Goal: Check status

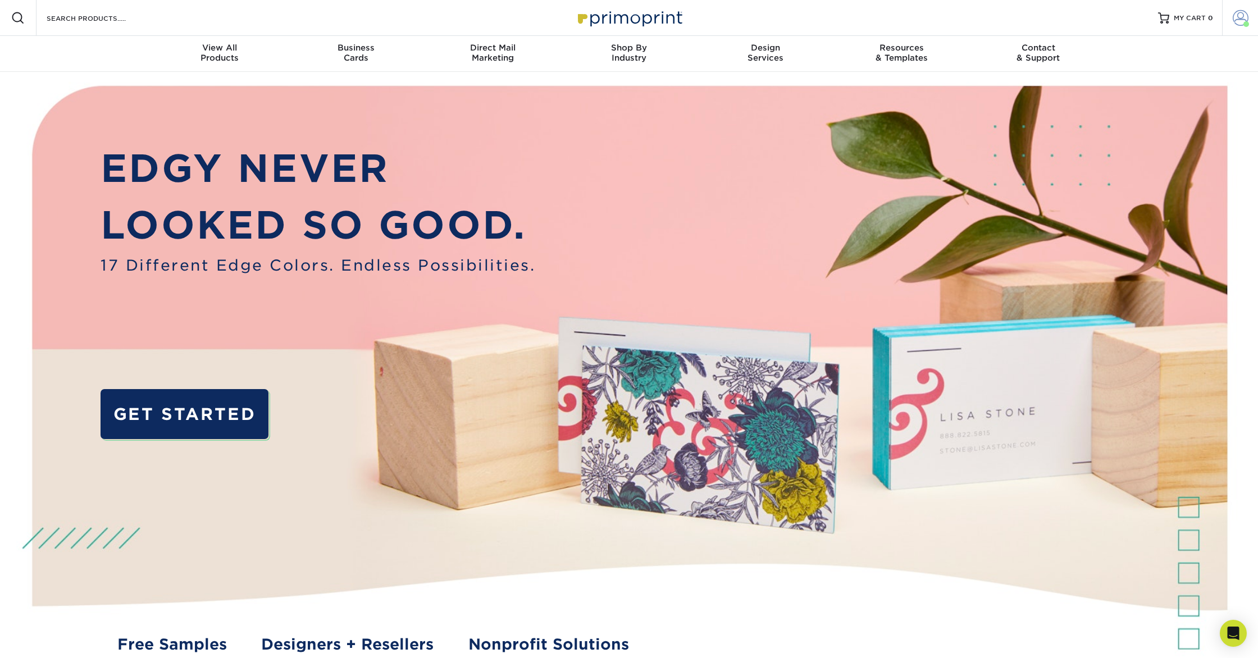
click at [1239, 16] on span at bounding box center [1241, 18] width 16 height 16
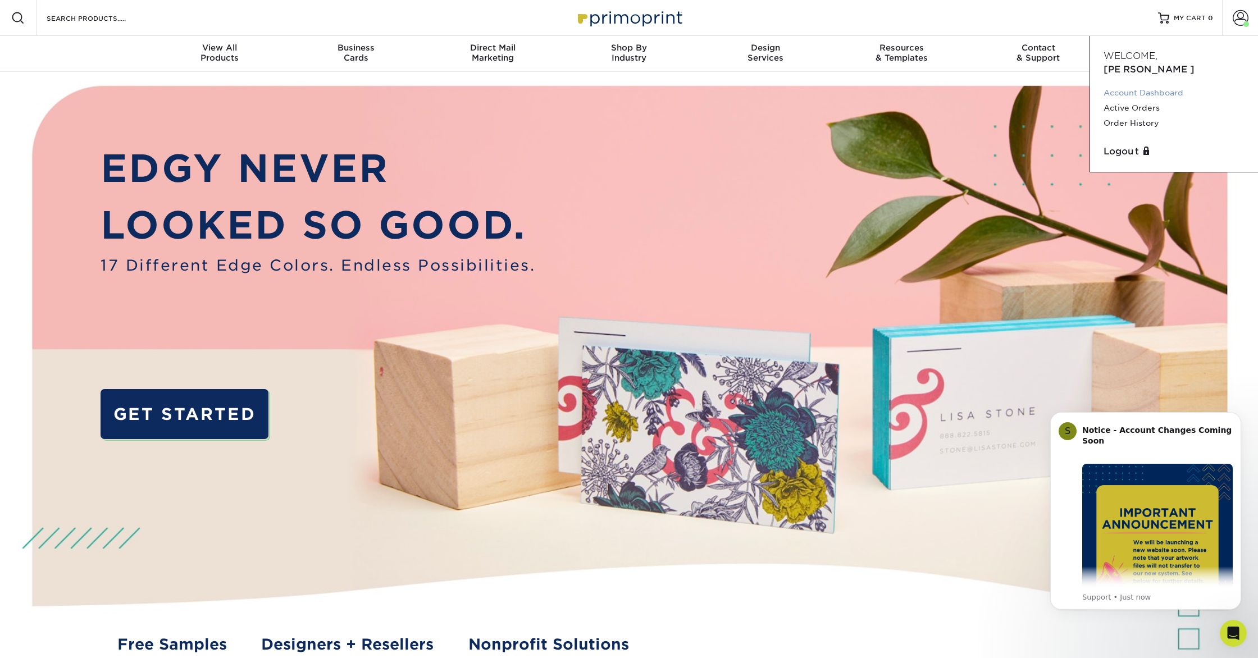
click at [1177, 85] on link "Account Dashboard" at bounding box center [1174, 92] width 141 height 15
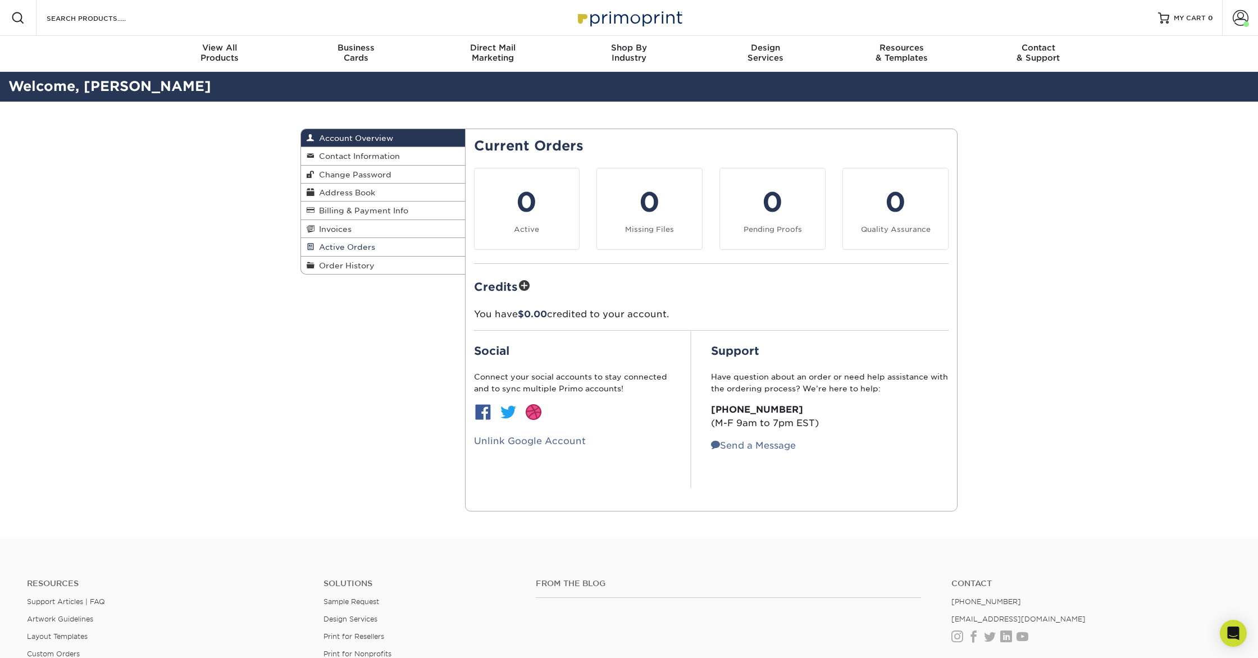
click at [405, 252] on link "Active Orders" at bounding box center [383, 247] width 164 height 18
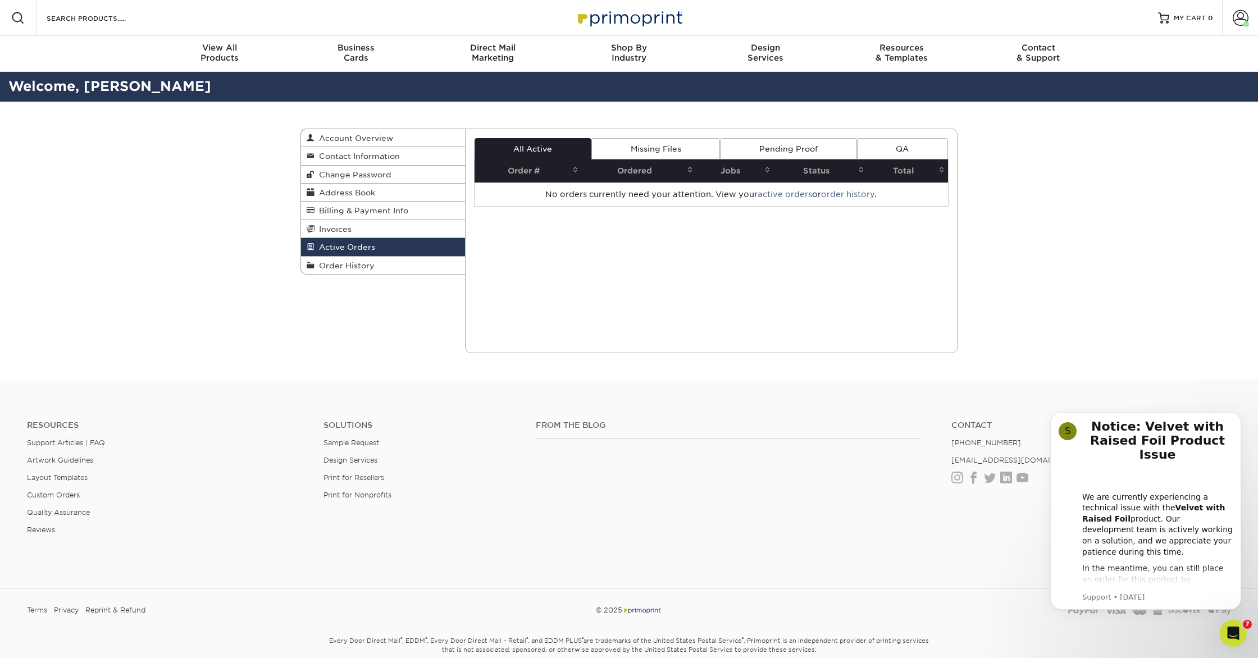
click at [633, 174] on th "Ordered" at bounding box center [639, 170] width 115 height 23
click at [1237, 26] on link "Account" at bounding box center [1240, 18] width 36 height 36
click at [1145, 116] on link "Order History" at bounding box center [1174, 123] width 141 height 15
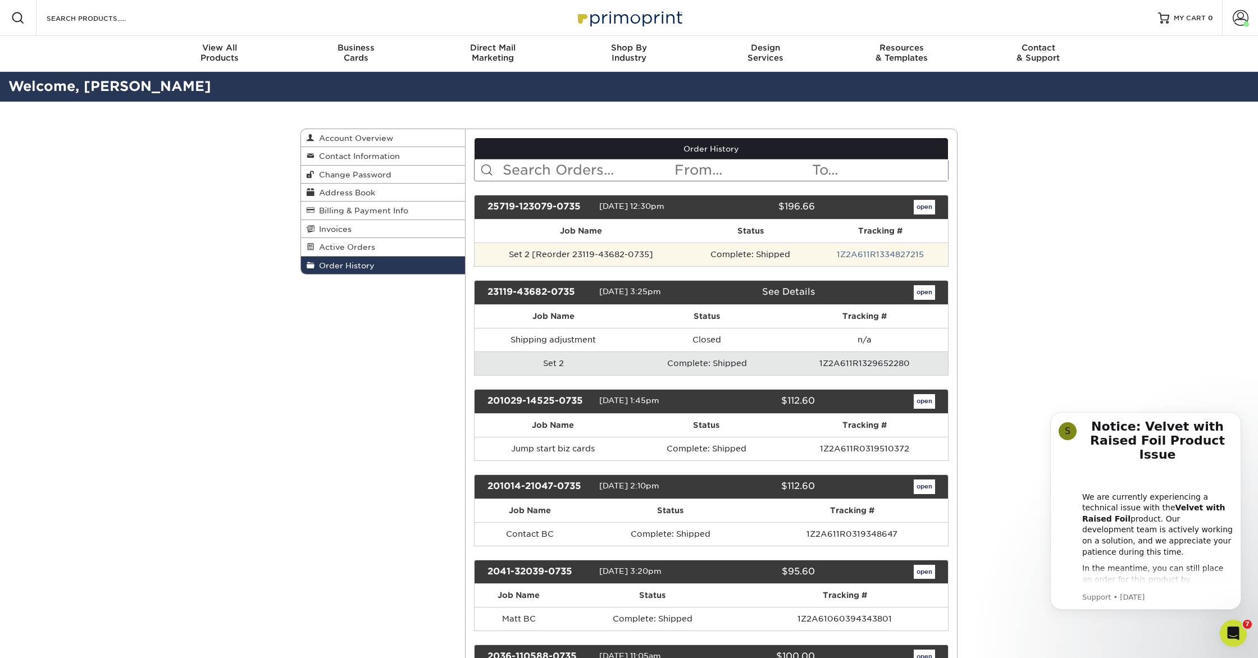
click at [837, 257] on td "1Z2A611R1334827215" at bounding box center [880, 255] width 135 height 24
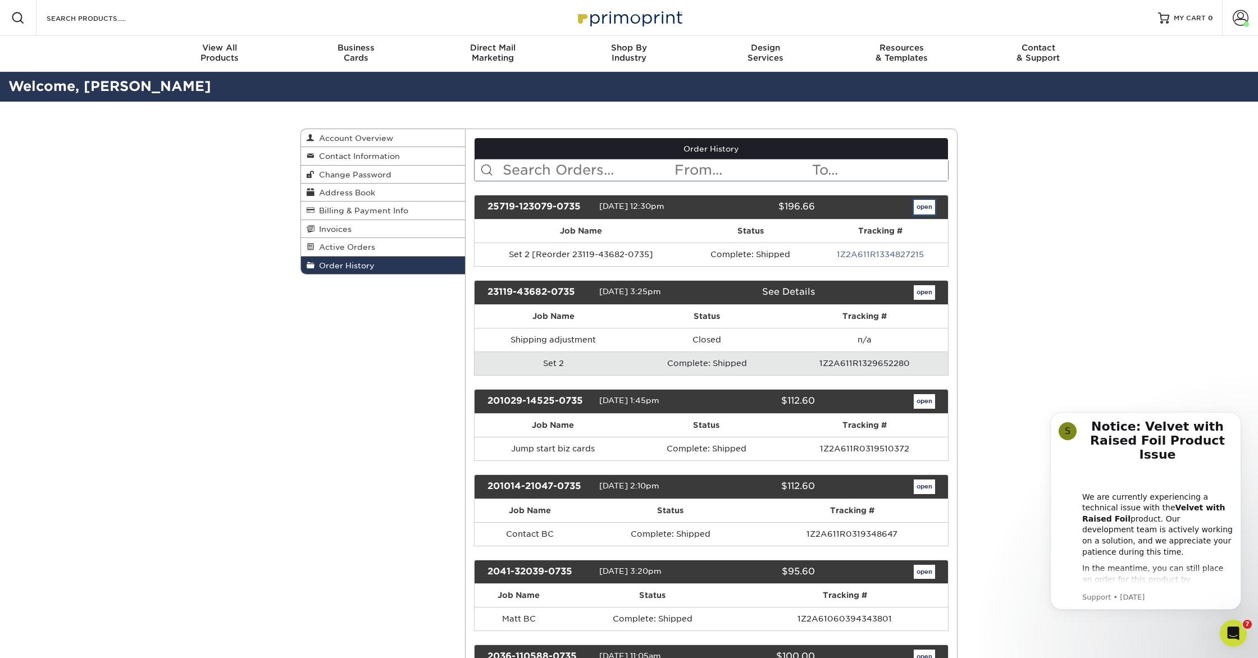
click at [927, 208] on link "open" at bounding box center [924, 207] width 21 height 15
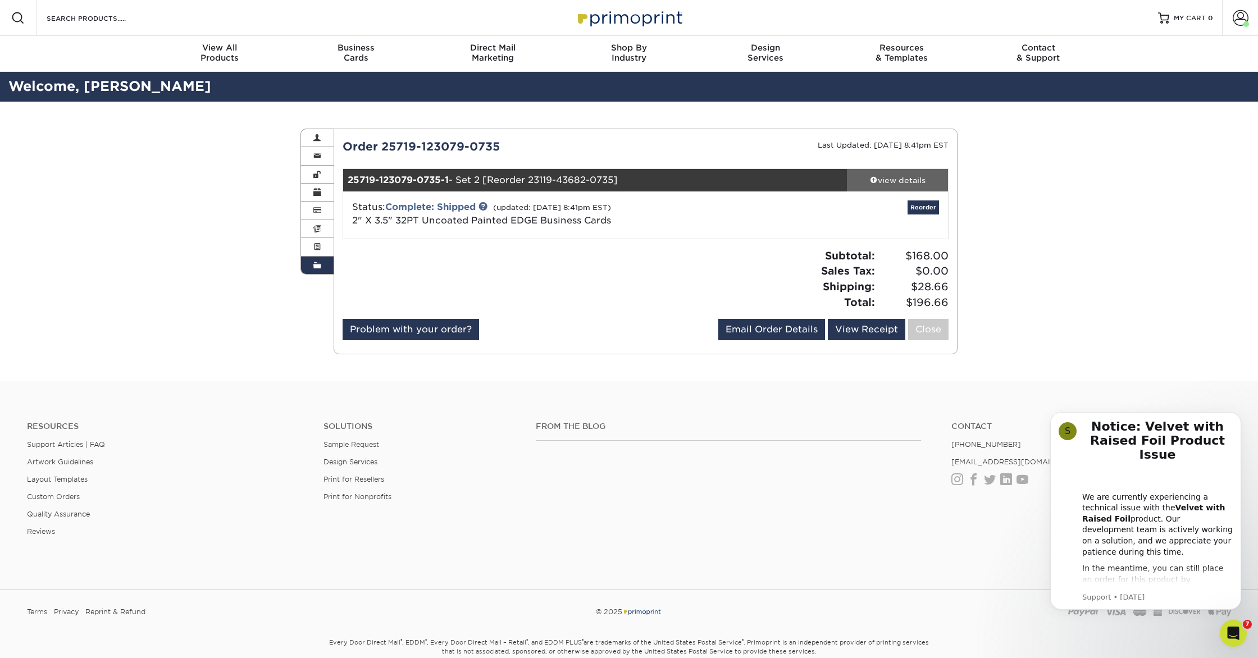
click at [891, 181] on div "view details" at bounding box center [897, 180] width 101 height 11
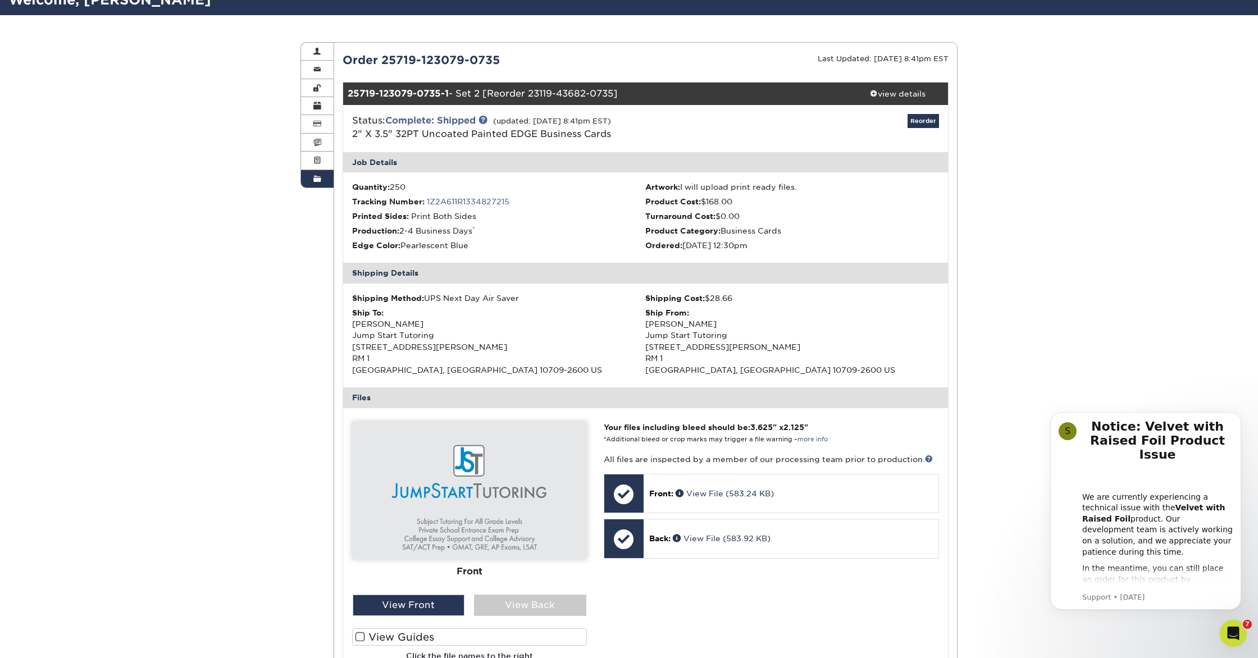
scroll to position [87, 0]
click at [727, 498] on p "Front: View File (583.24 KB)" at bounding box center [791, 492] width 284 height 11
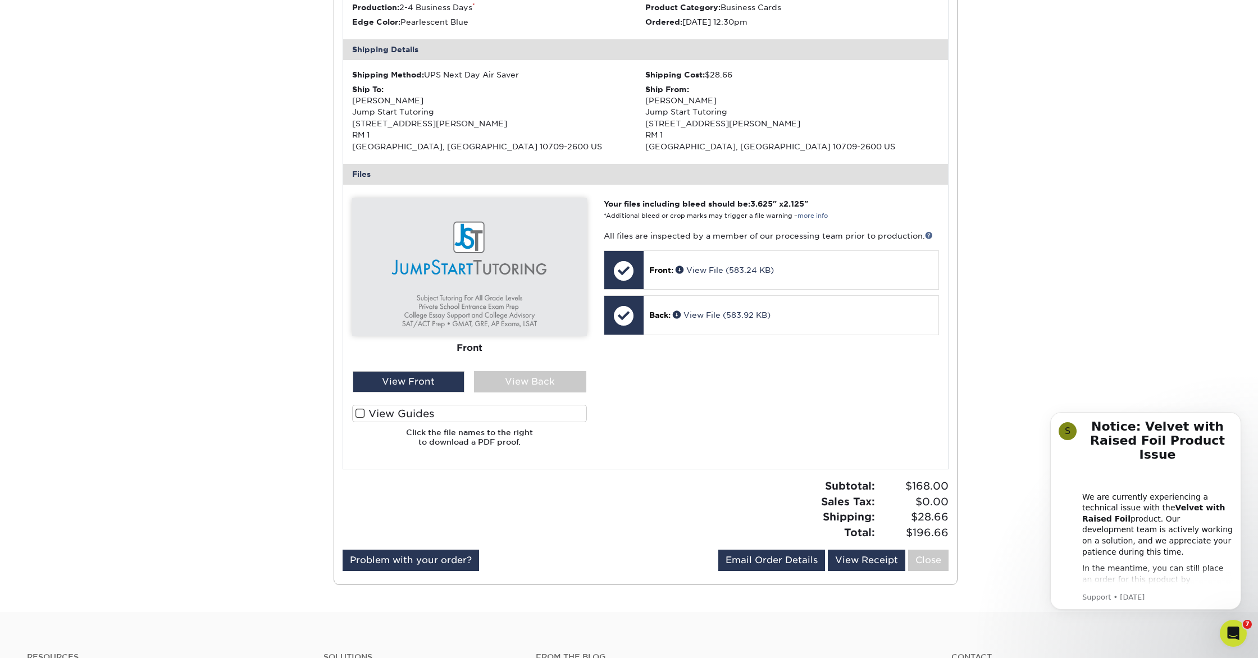
scroll to position [319, 0]
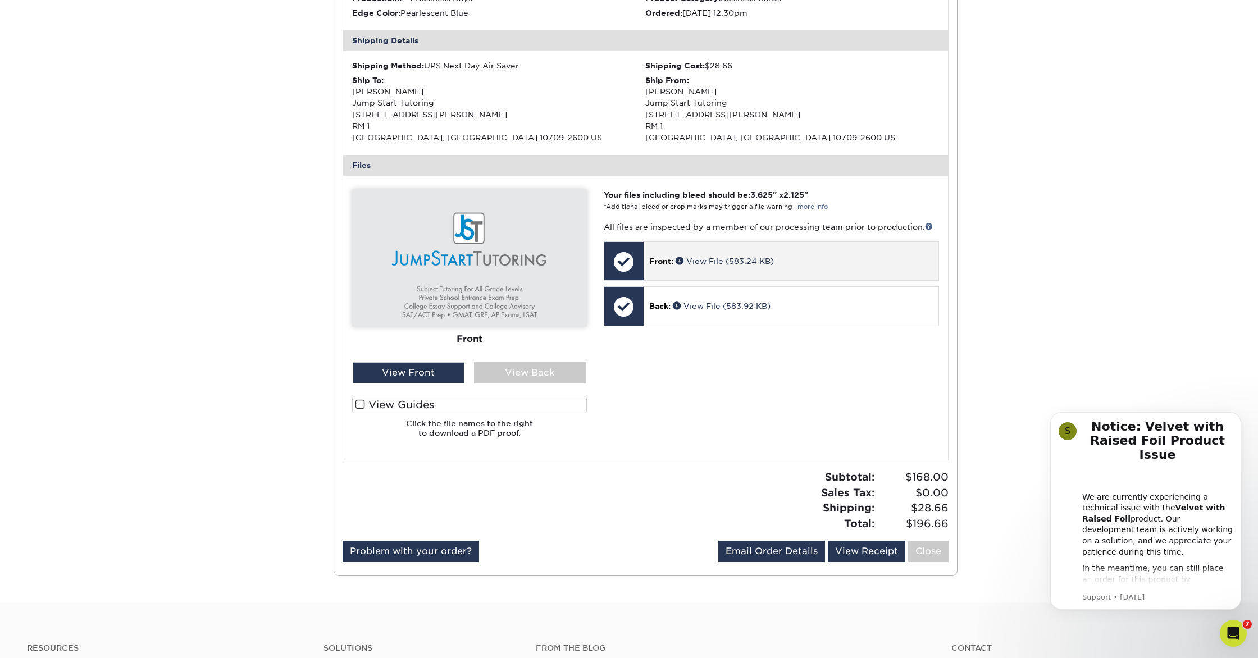
click at [626, 270] on div at bounding box center [623, 261] width 39 height 39
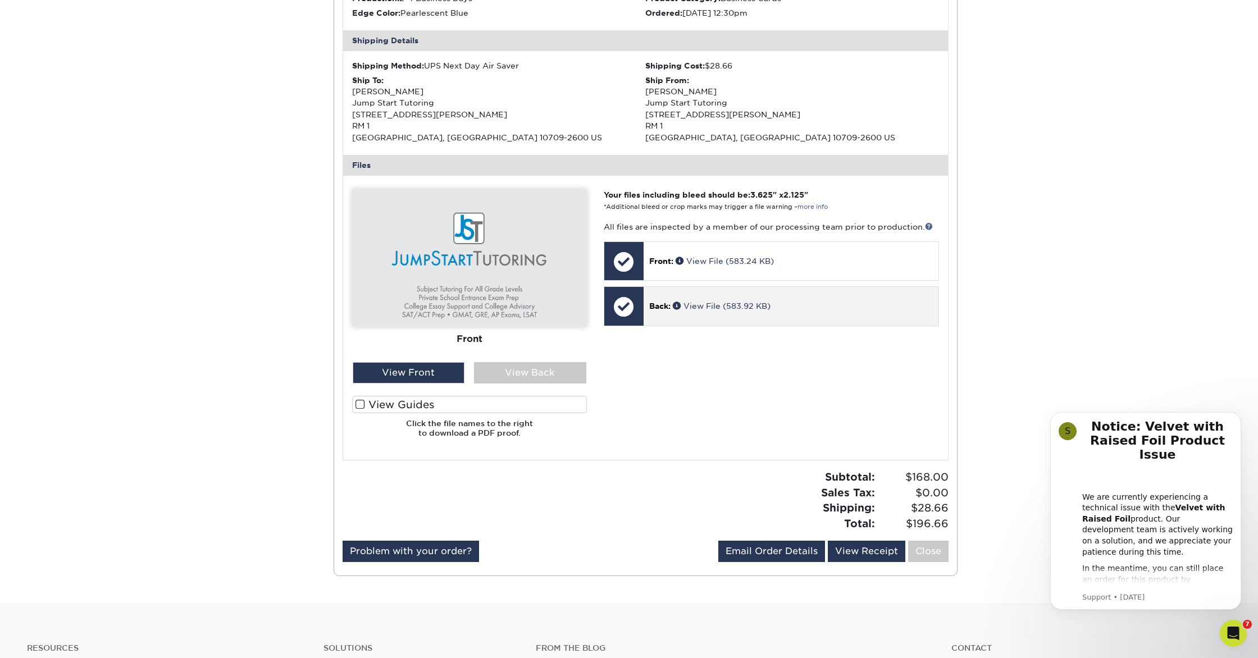
click at [649, 310] on span "Back:" at bounding box center [659, 306] width 21 height 9
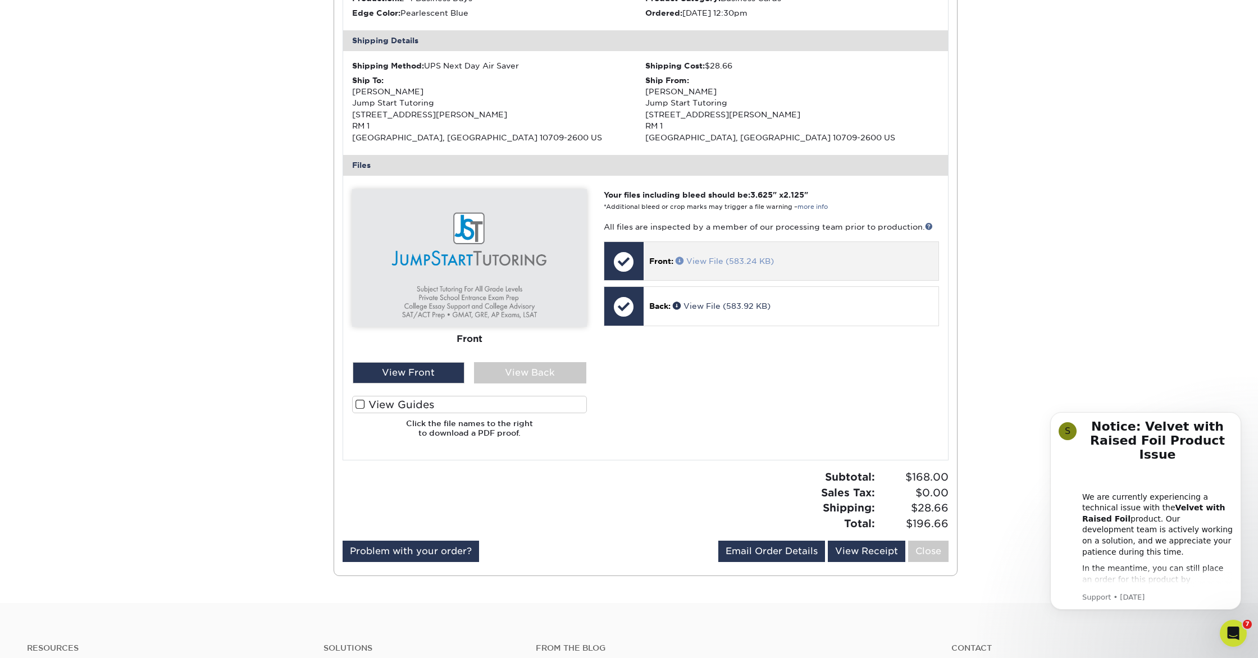
click at [679, 261] on span at bounding box center [681, 261] width 11 height 8
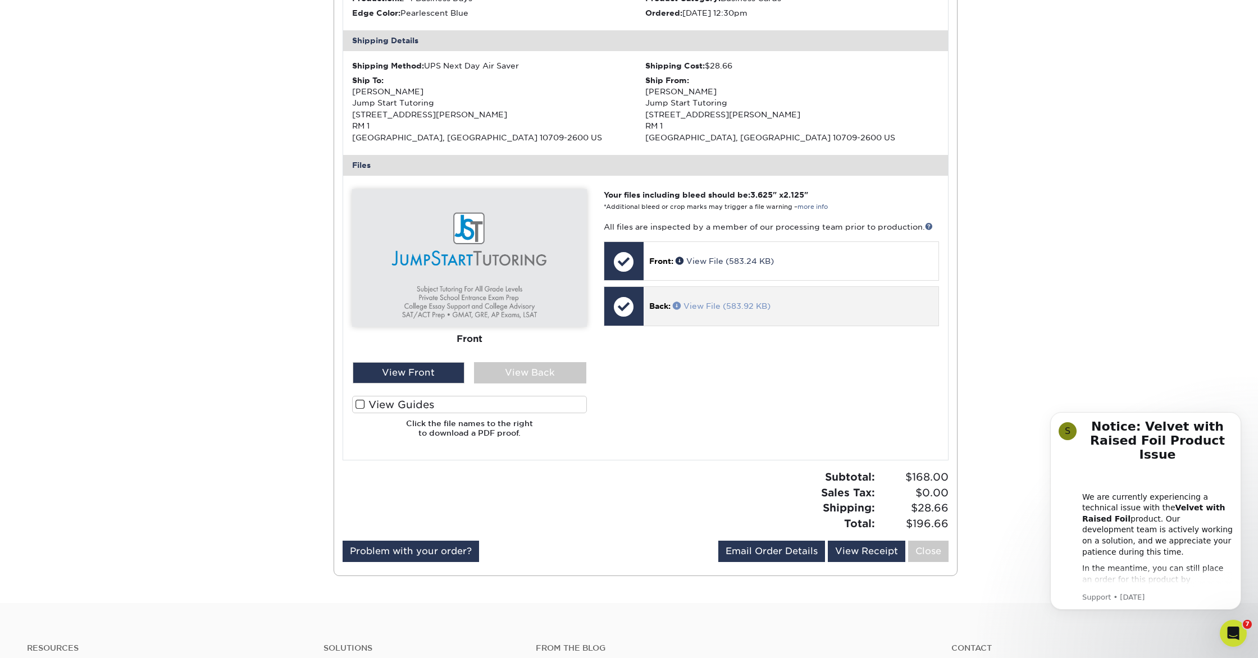
click at [678, 305] on span at bounding box center [678, 306] width 11 height 8
